Goal: Task Accomplishment & Management: Manage account settings

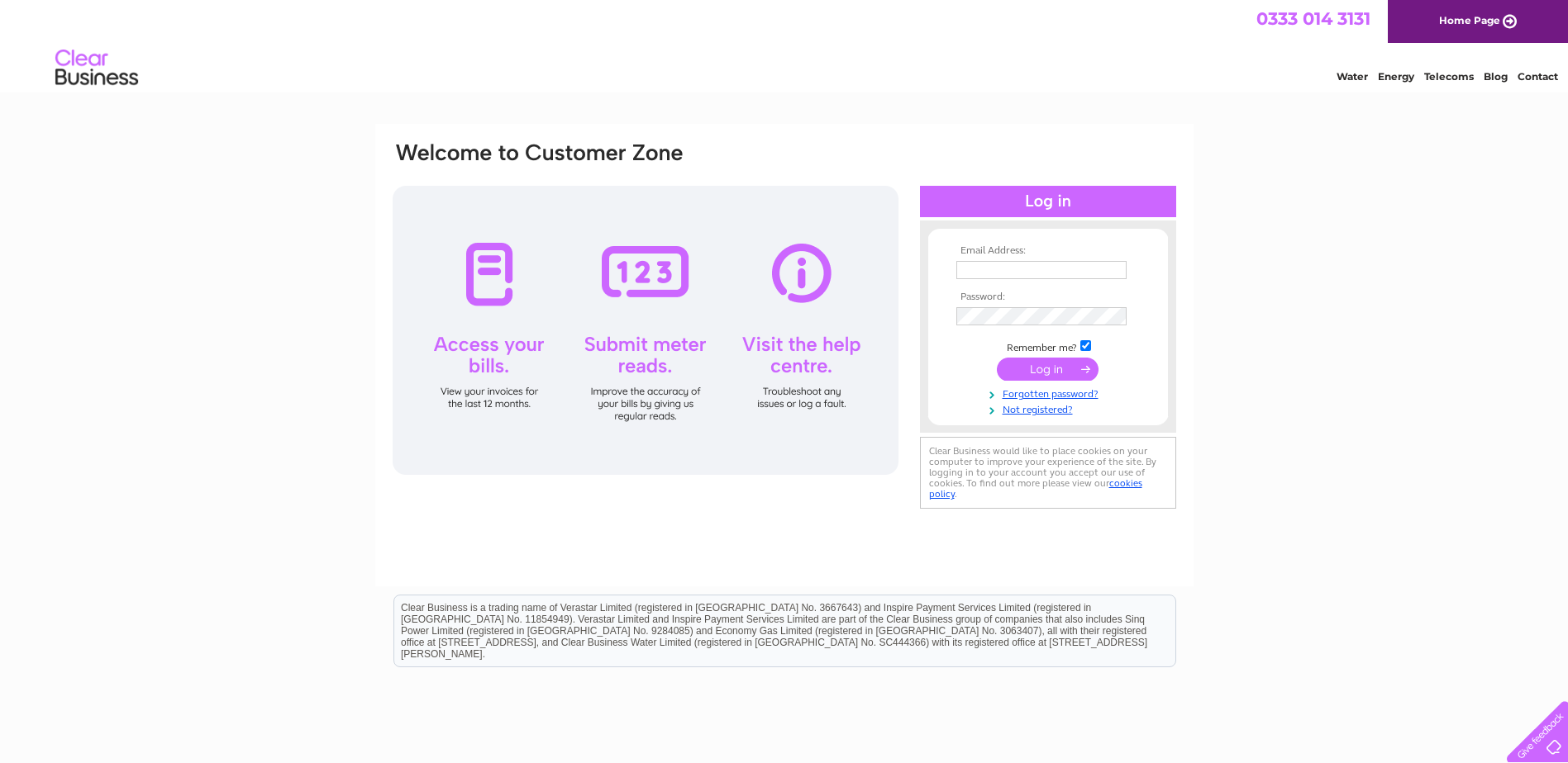
type input "jen52son@gmail.com"
click at [1024, 368] on input "submit" at bounding box center [1048, 368] width 102 height 23
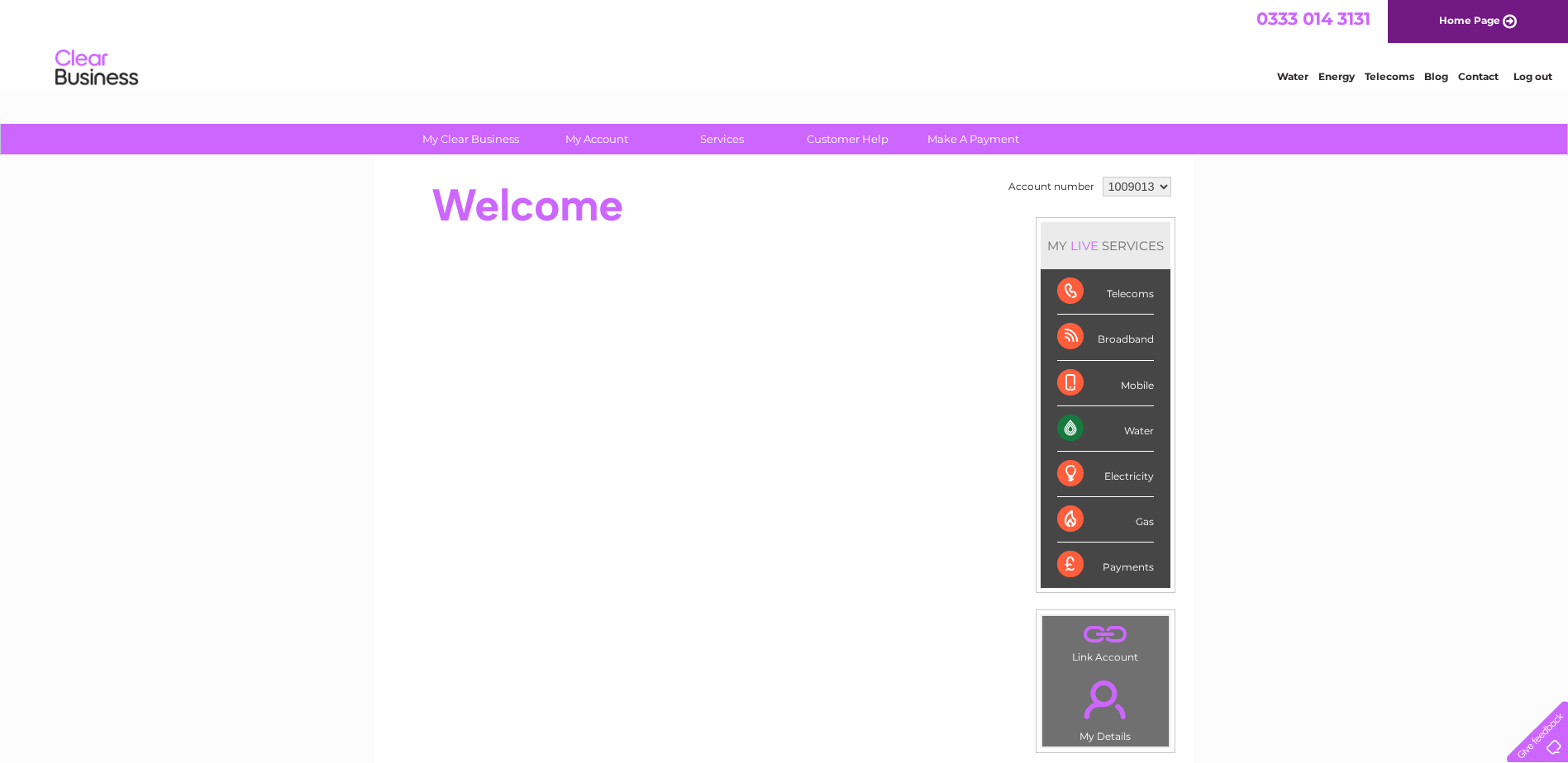
click at [1416, 639] on div "My Clear Business Login Details My Details My Preferences Link Account My Accou…" at bounding box center [784, 588] width 1568 height 928
drag, startPoint x: 1436, startPoint y: 0, endPoint x: 1339, endPoint y: 627, distance: 634.5
click at [1339, 627] on div "My Clear Business Login Details My Details My Preferences Link Account My Accou…" at bounding box center [784, 588] width 1568 height 928
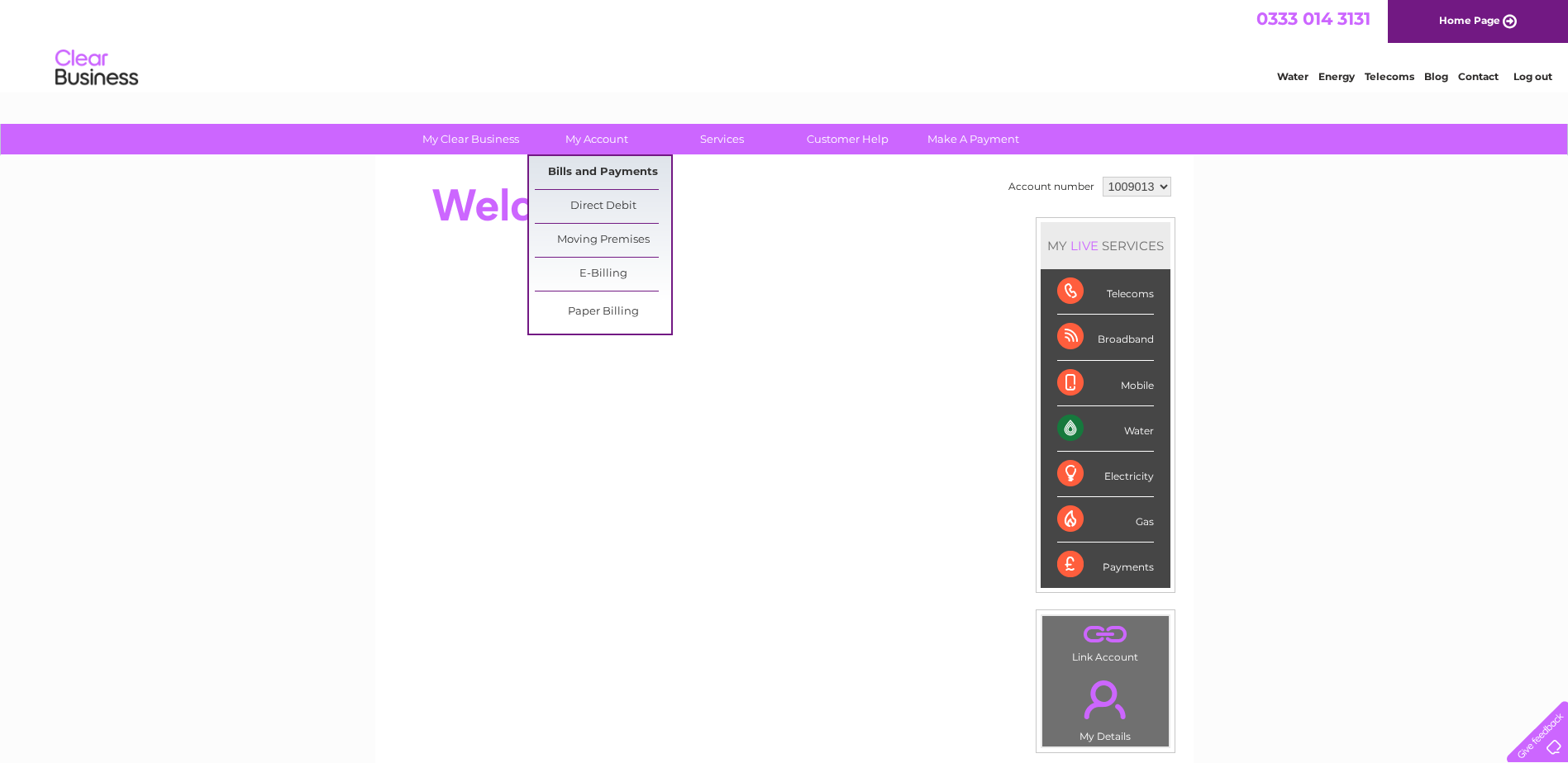
click at [588, 170] on link "Bills and Payments" at bounding box center [603, 172] width 137 height 33
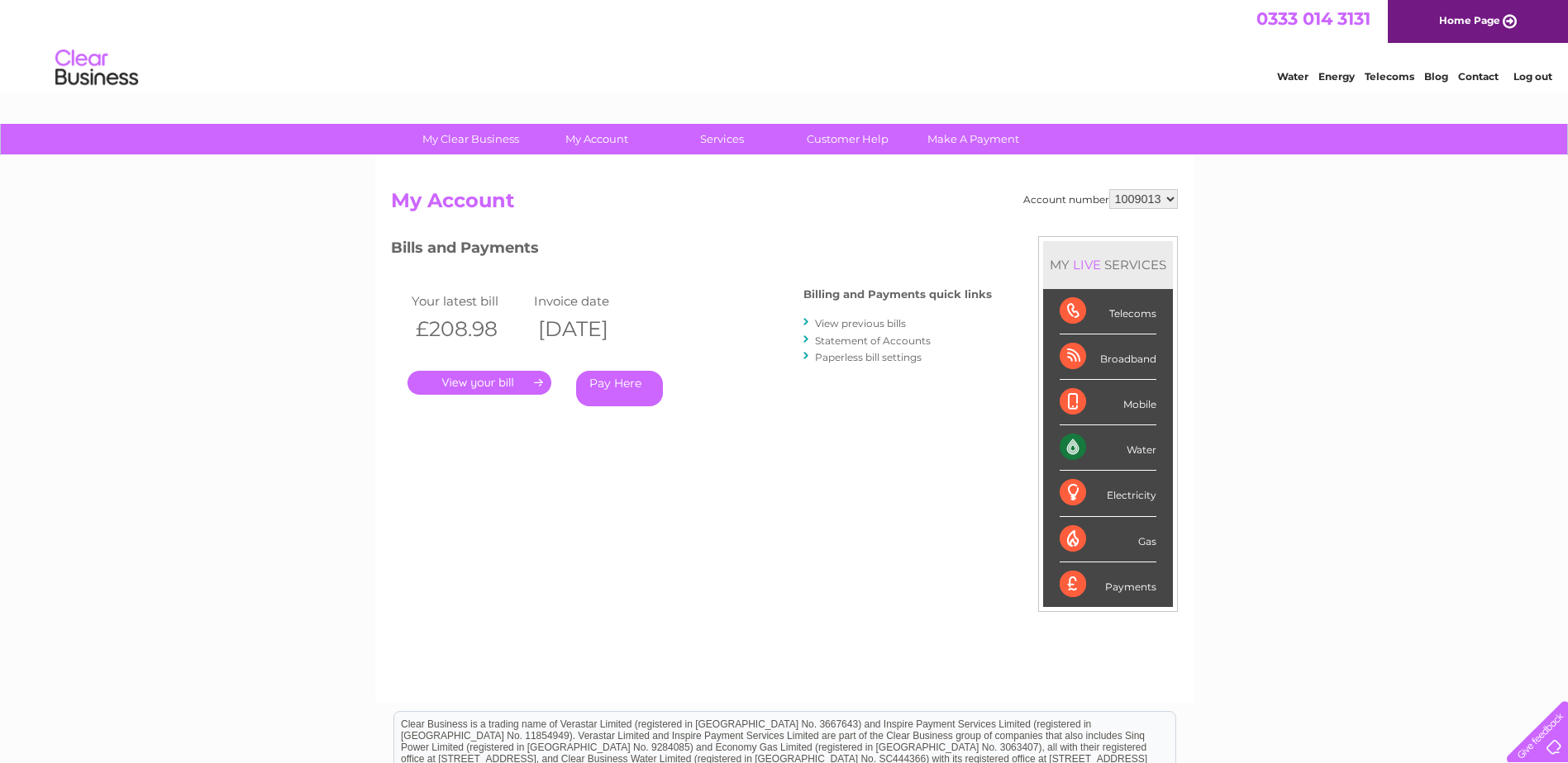
click at [459, 386] on link "." at bounding box center [479, 383] width 144 height 24
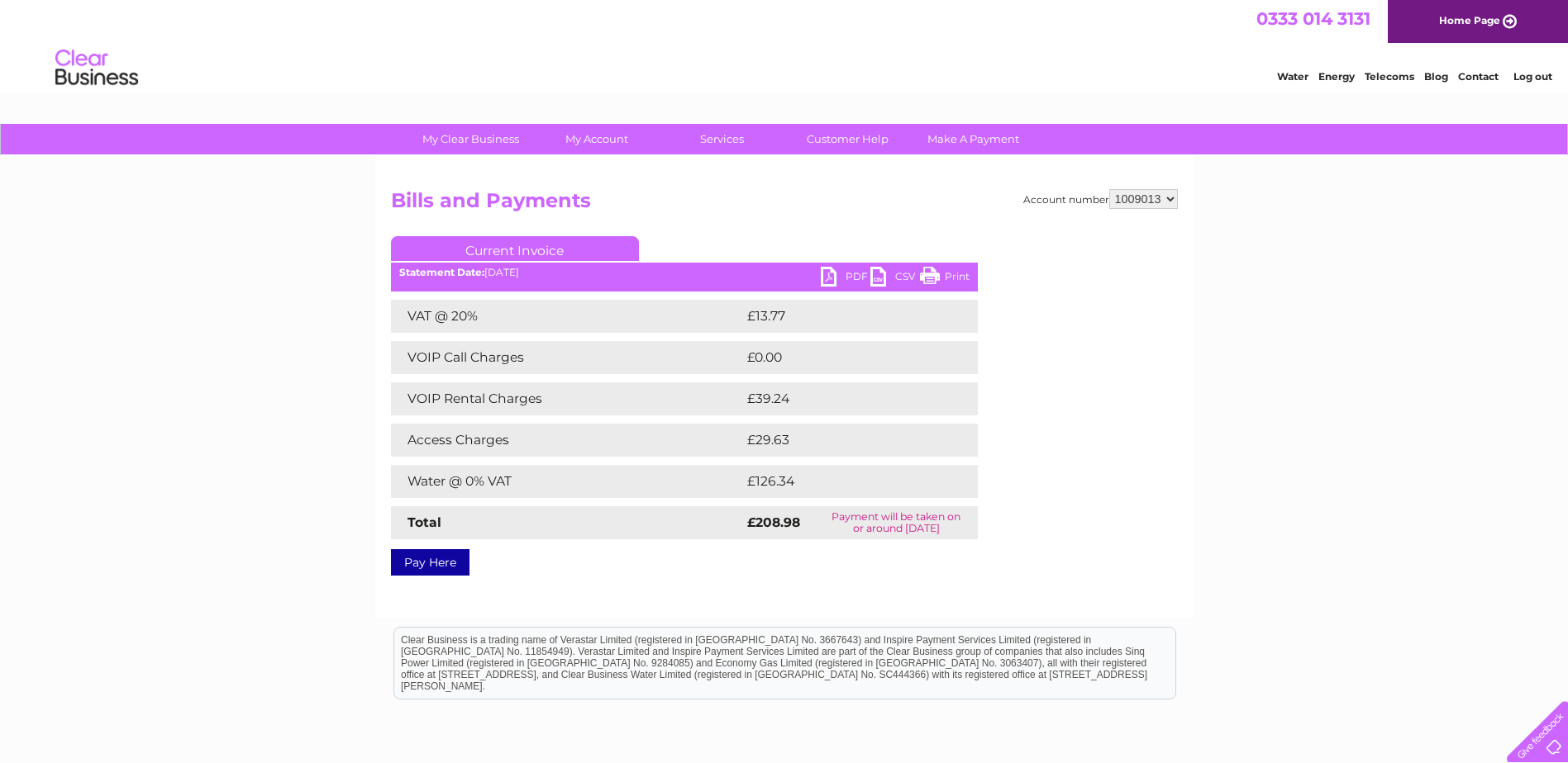
click at [852, 271] on link "PDF" at bounding box center [845, 279] width 50 height 24
click at [1536, 71] on link "Log out" at bounding box center [1533, 76] width 39 height 13
